Goal: Task Accomplishment & Management: Complete application form

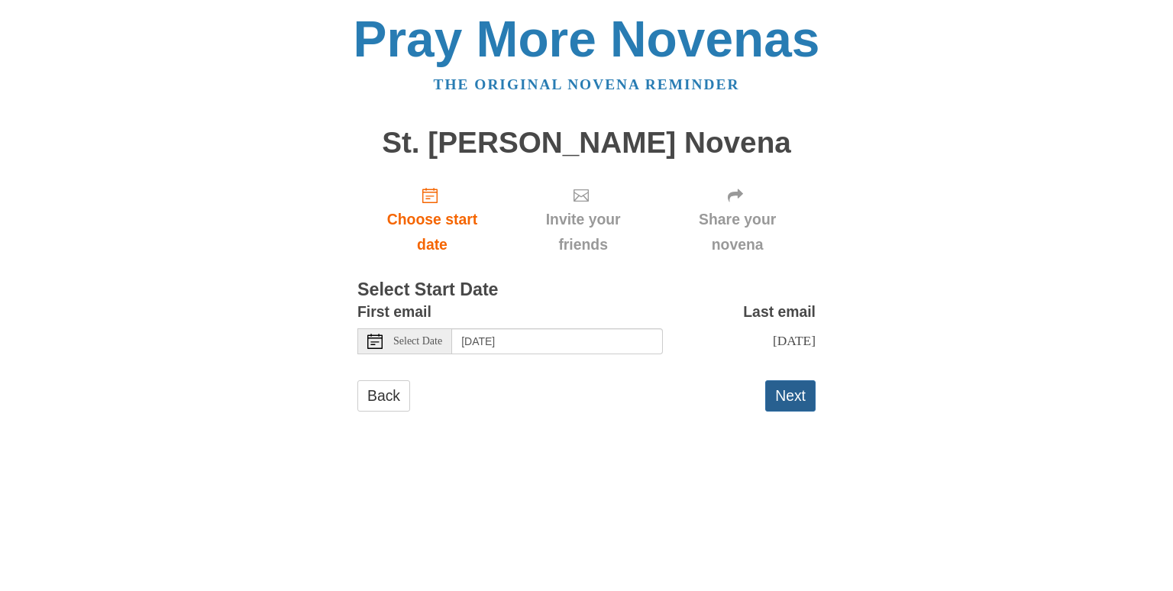
click at [779, 403] on button "Next" at bounding box center [790, 395] width 50 height 31
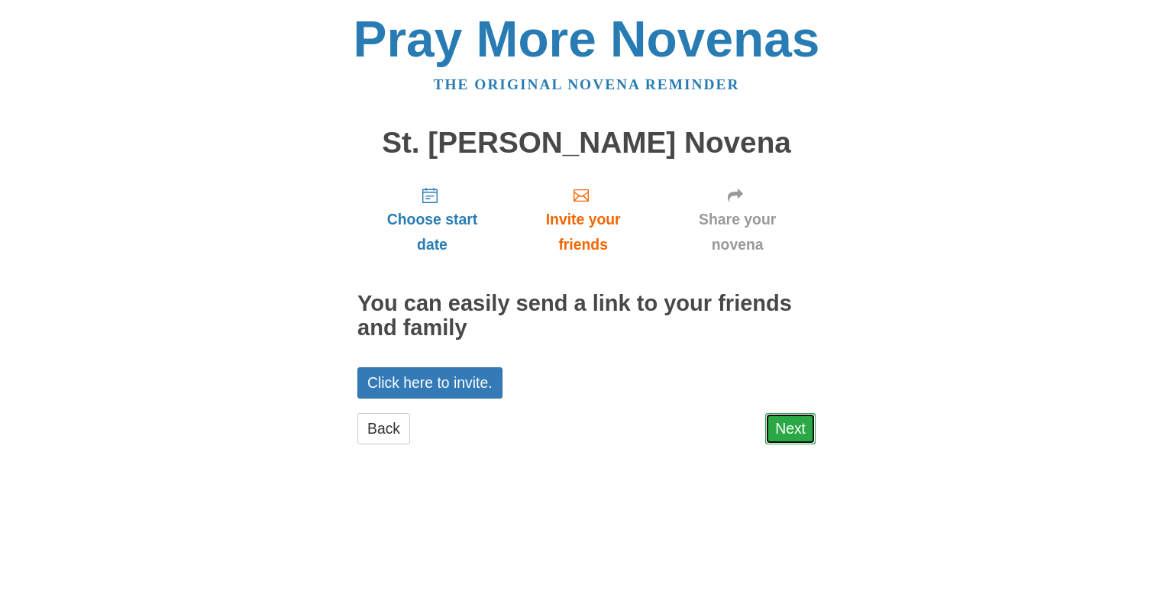
click at [784, 417] on link "Next" at bounding box center [790, 428] width 50 height 31
